Goal: Navigation & Orientation: Find specific page/section

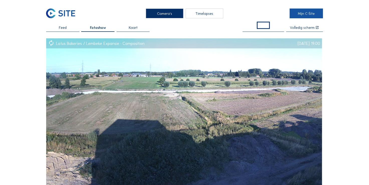
click at [300, 14] on link "Mijn C-Site" at bounding box center [305, 14] width 33 height 10
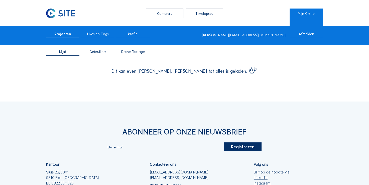
click at [140, 52] on span "Drone Footage" at bounding box center [133, 52] width 24 height 4
click at [141, 52] on span "Drone Footage" at bounding box center [133, 52] width 26 height 4
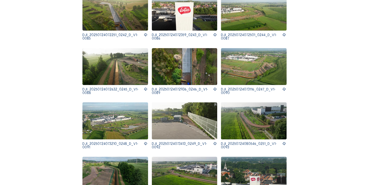
scroll to position [125, 0]
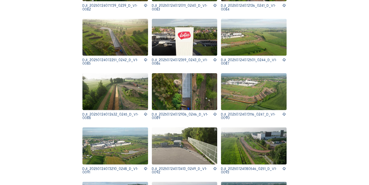
click at [244, 81] on img at bounding box center [254, 91] width 66 height 37
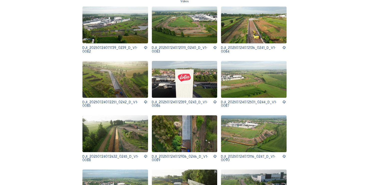
scroll to position [75, 0]
